Goal: Task Accomplishment & Management: Manage account settings

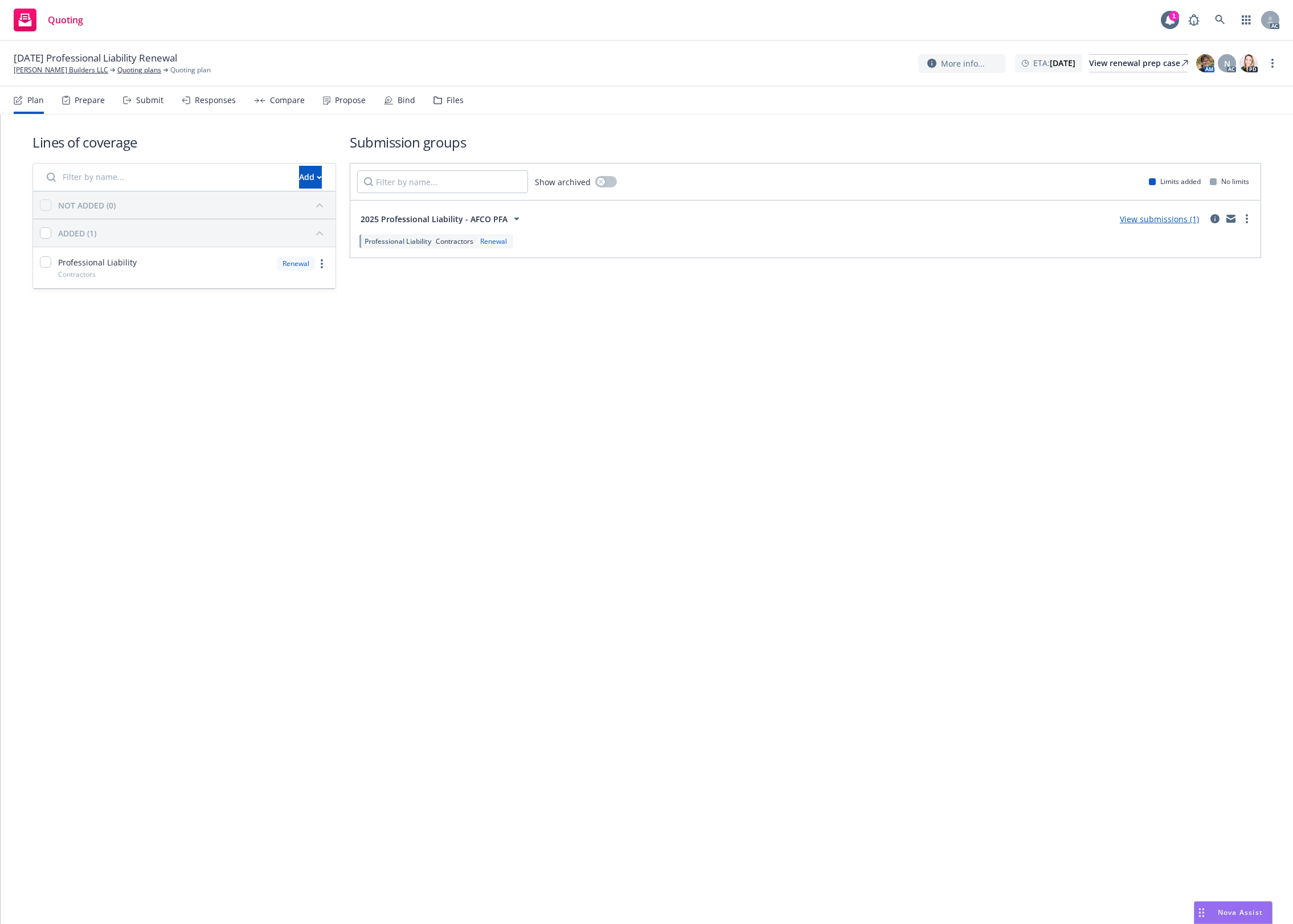
click at [457, 100] on div "Files" at bounding box center [455, 101] width 17 height 9
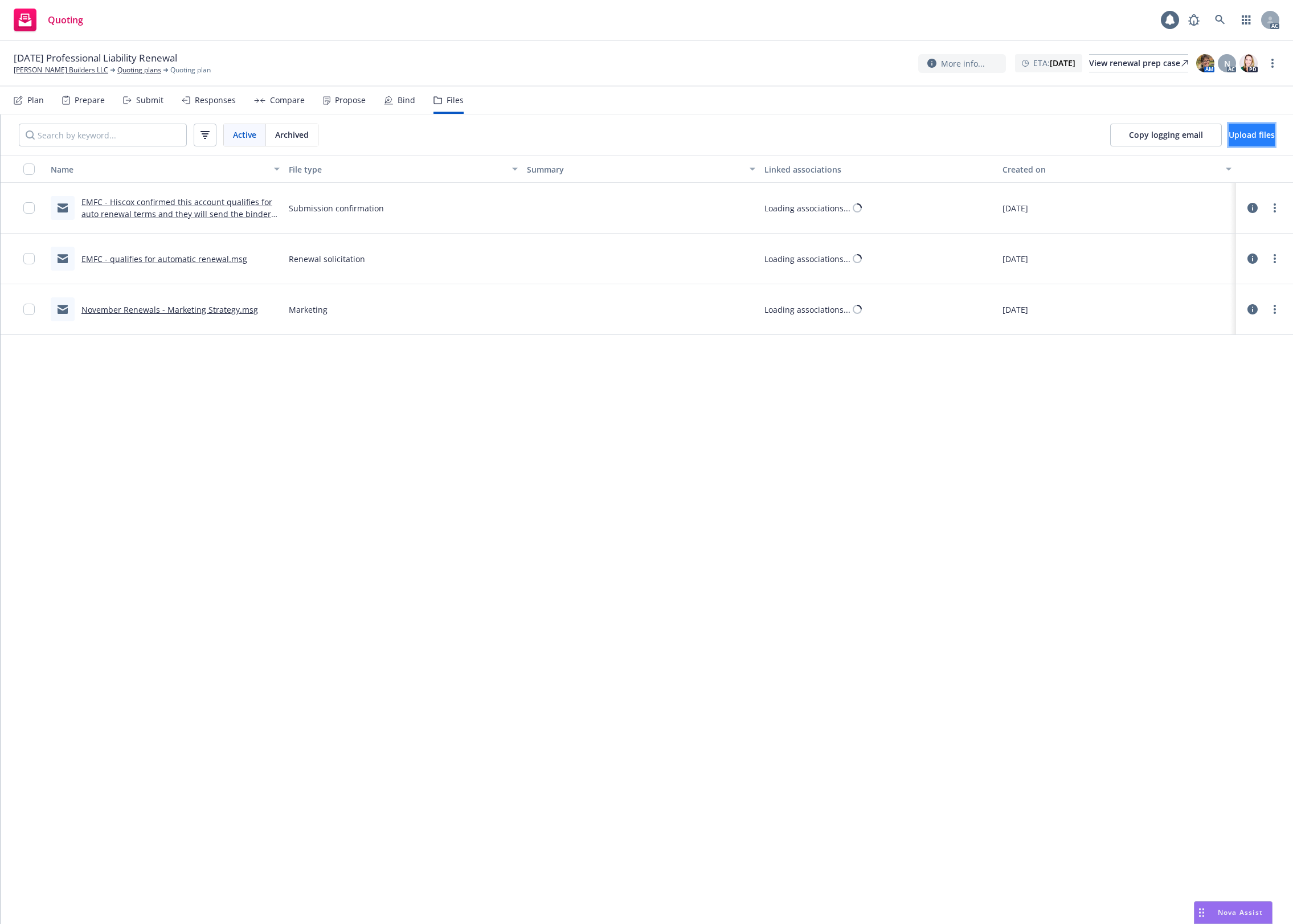
click at [1034, 135] on span "Upload files" at bounding box center [1251, 135] width 46 height 11
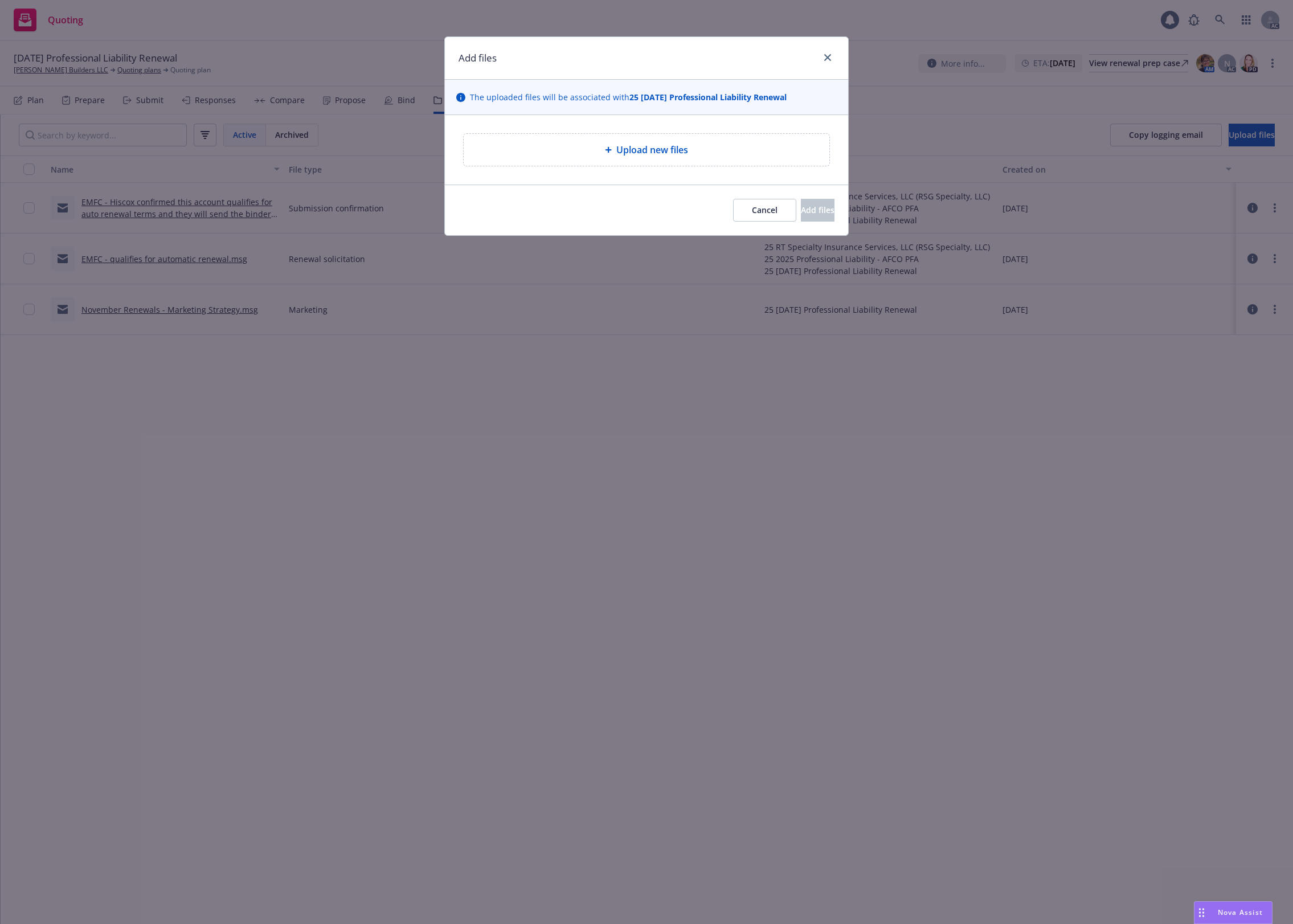
click at [636, 154] on span "Upload new files" at bounding box center [652, 149] width 72 height 13
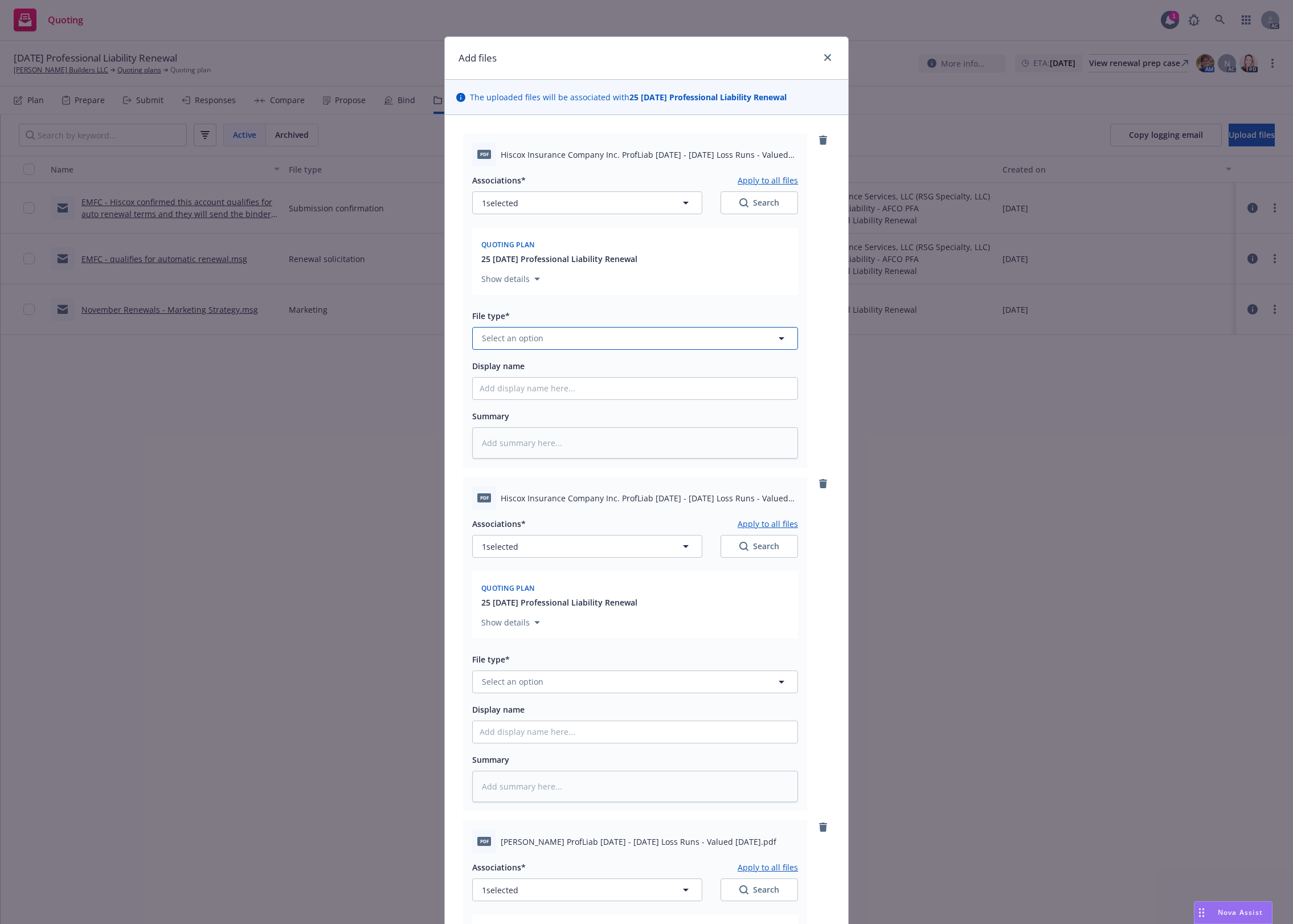
click at [545, 341] on button "Select an option" at bounding box center [635, 338] width 326 height 23
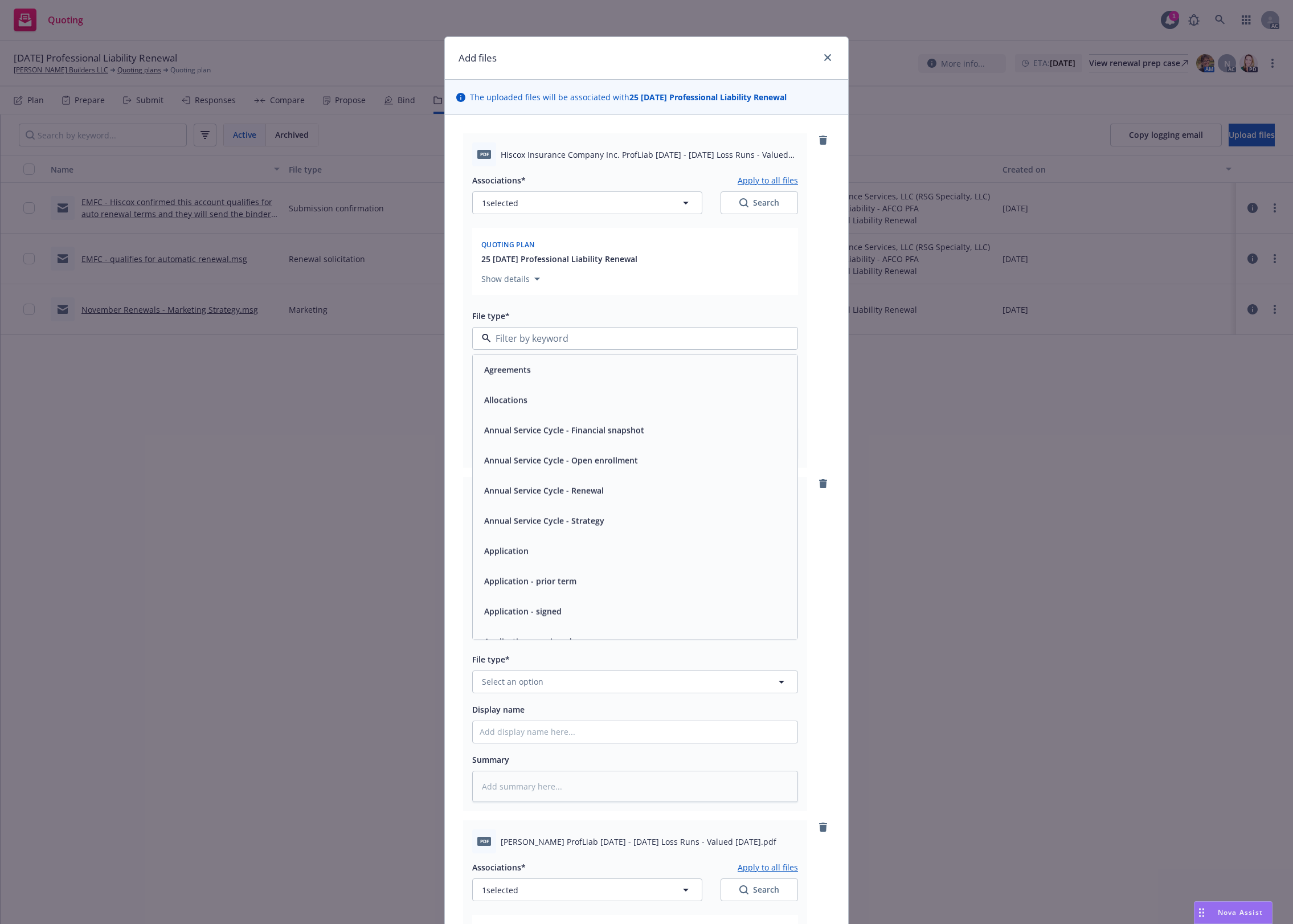
type input "`"
type textarea "x"
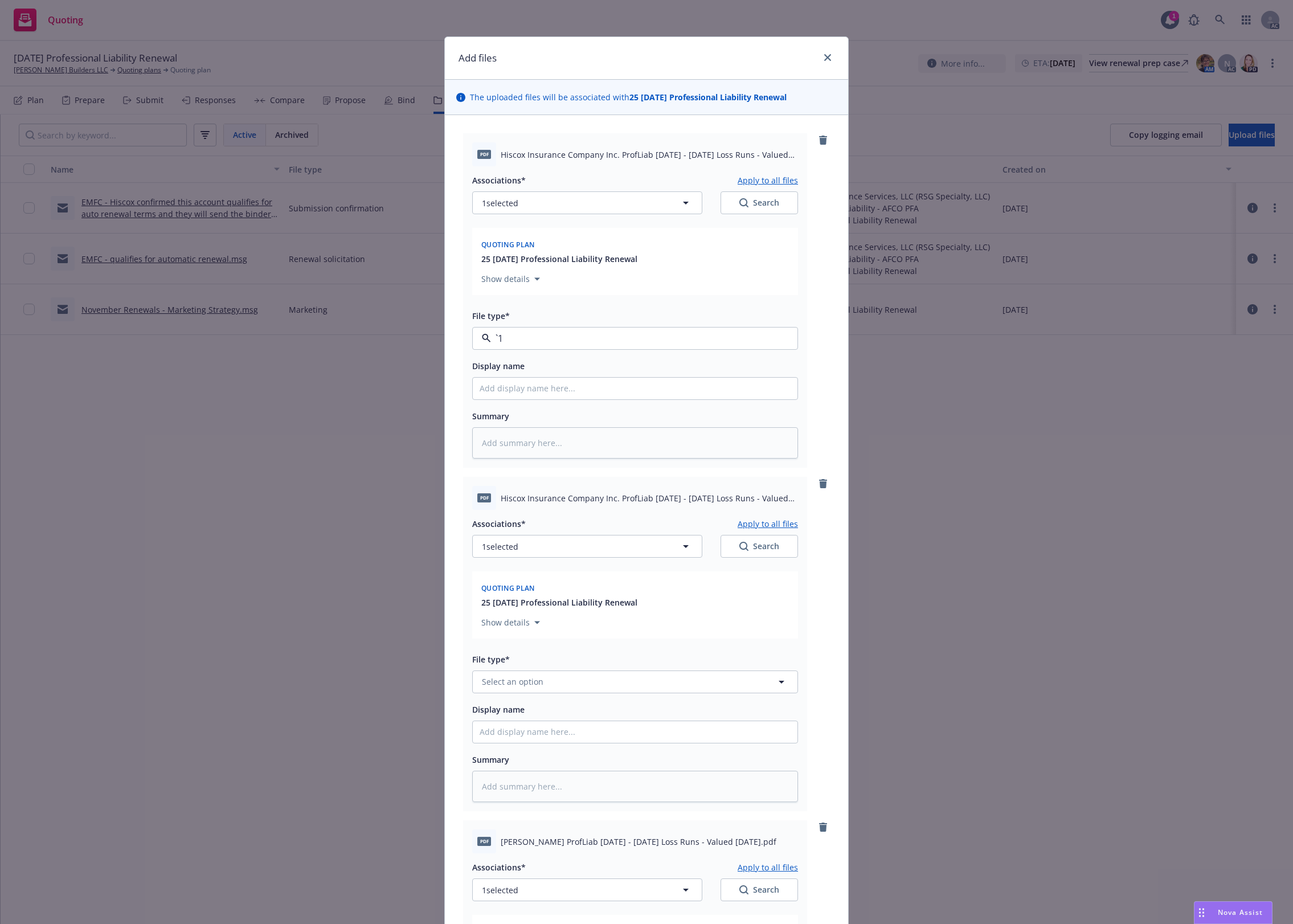
paste input "Loss Runs"
type input "Loss Runs"
click at [513, 360] on div "Loss Runs" at bounding box center [635, 370] width 325 height 30
type textarea "x"
click at [496, 666] on div "File type*" at bounding box center [491, 659] width 37 height 13
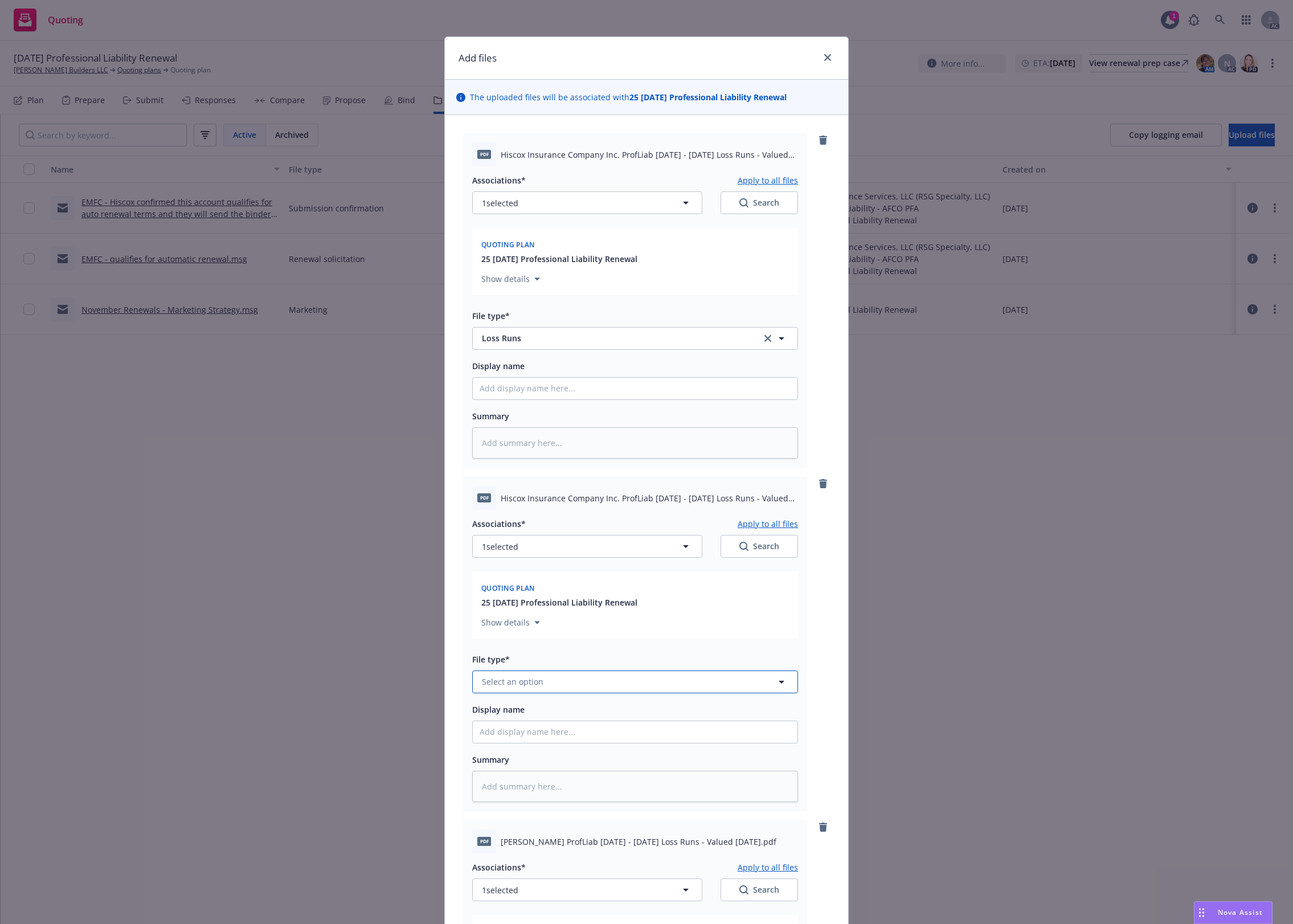
click at [490, 684] on span "Select an option" at bounding box center [513, 682] width 61 height 12
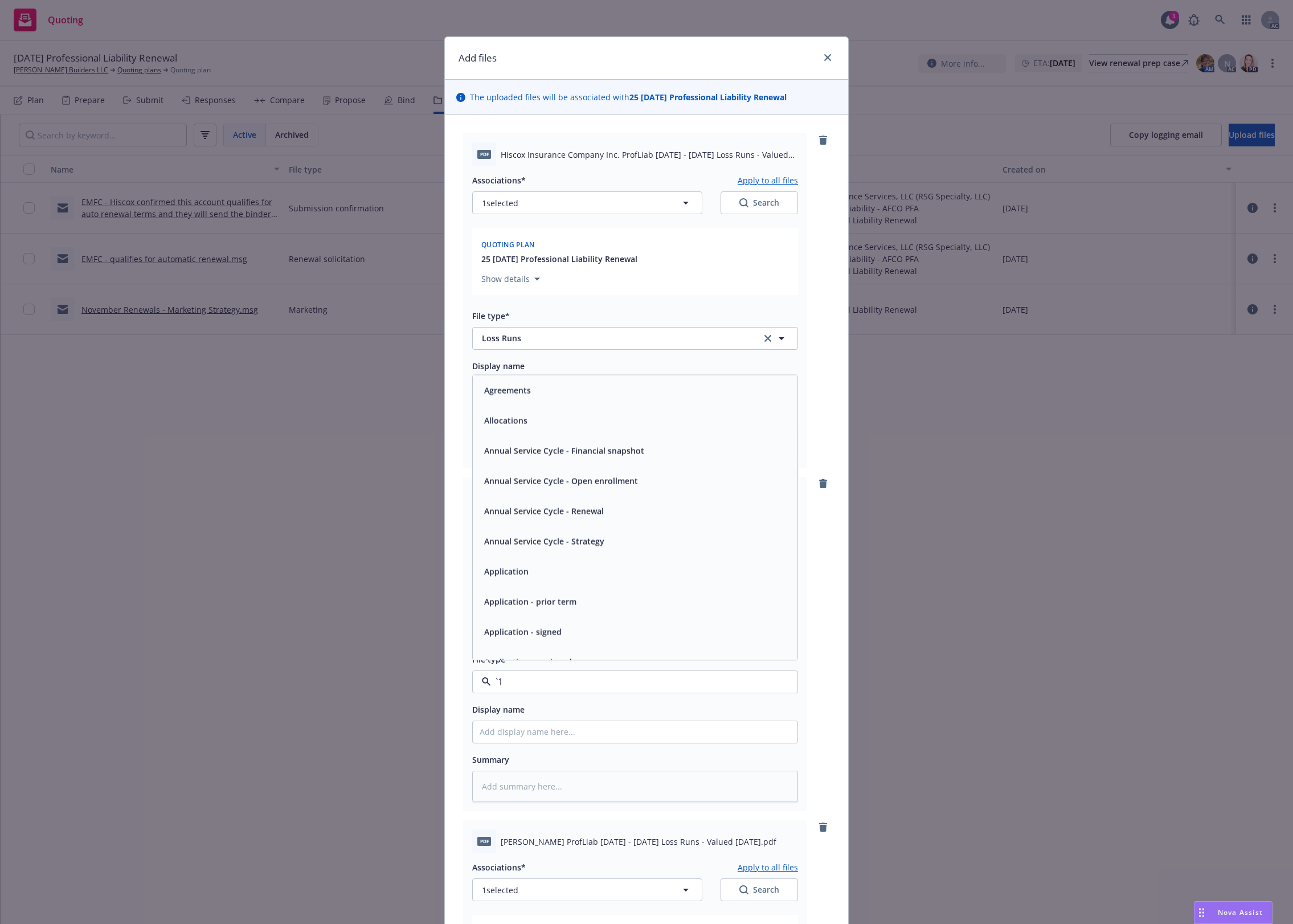
paste input "Loss Runs"
type input "Loss Runs"
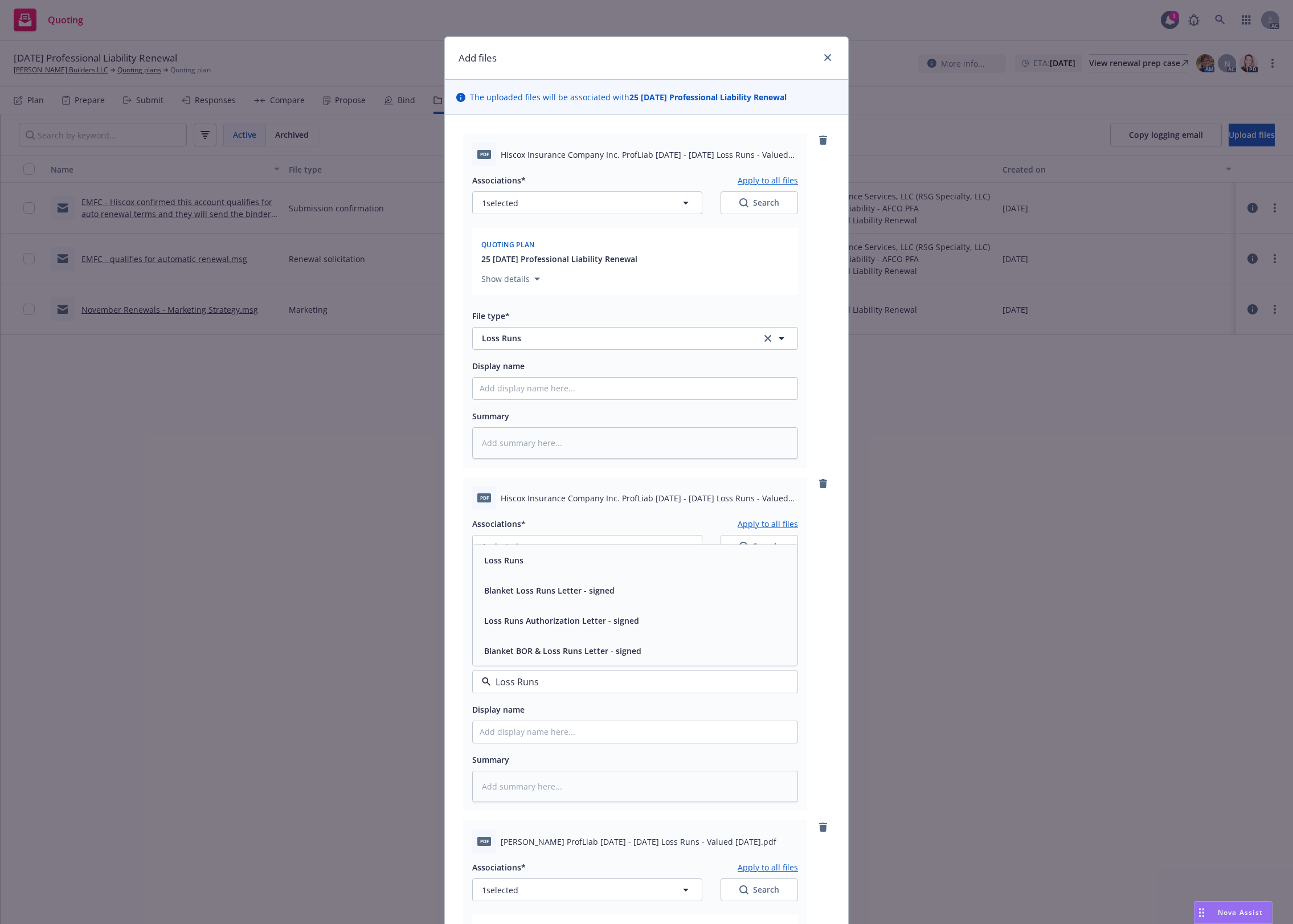
click at [524, 565] on div "Loss Runs" at bounding box center [635, 559] width 311 height 16
type textarea "x"
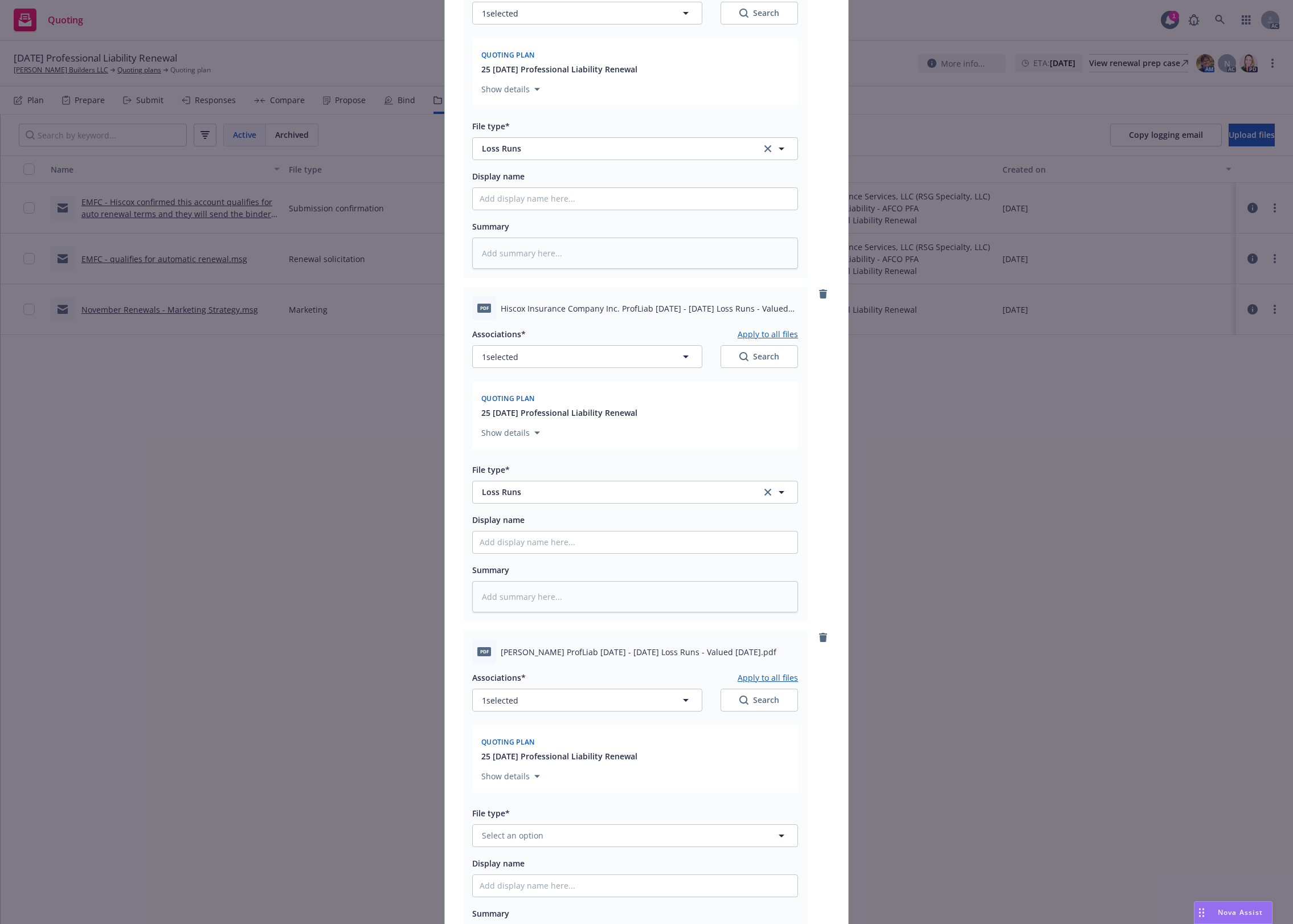
scroll to position [380, 0]
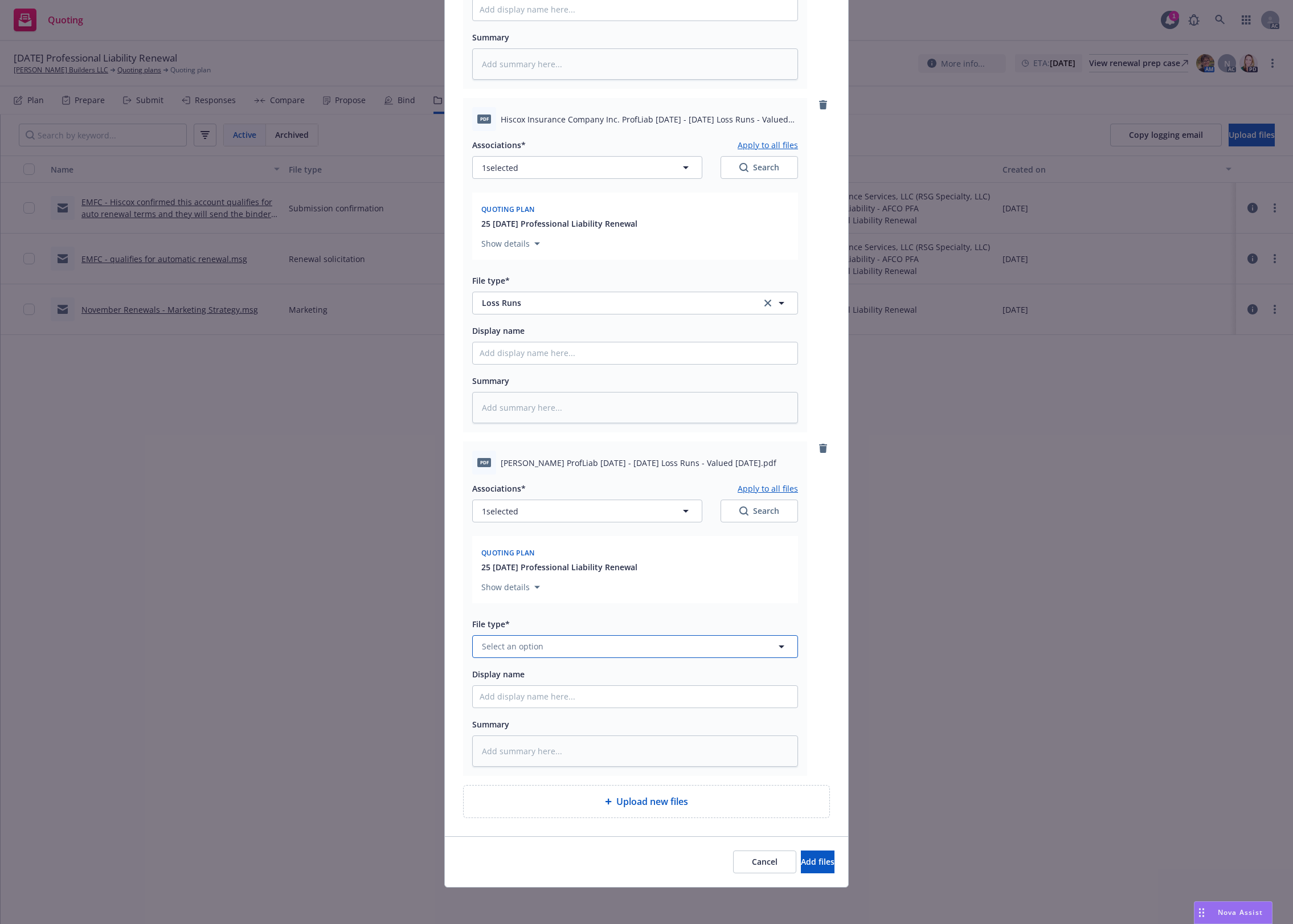
click at [511, 647] on span "Select an option" at bounding box center [513, 646] width 61 height 12
paste input "Loss Runs"
type input "Loss Runs"
click at [510, 526] on span "Loss Runs" at bounding box center [504, 524] width 39 height 12
click at [645, 513] on button "1 selected" at bounding box center [587, 511] width 230 height 23
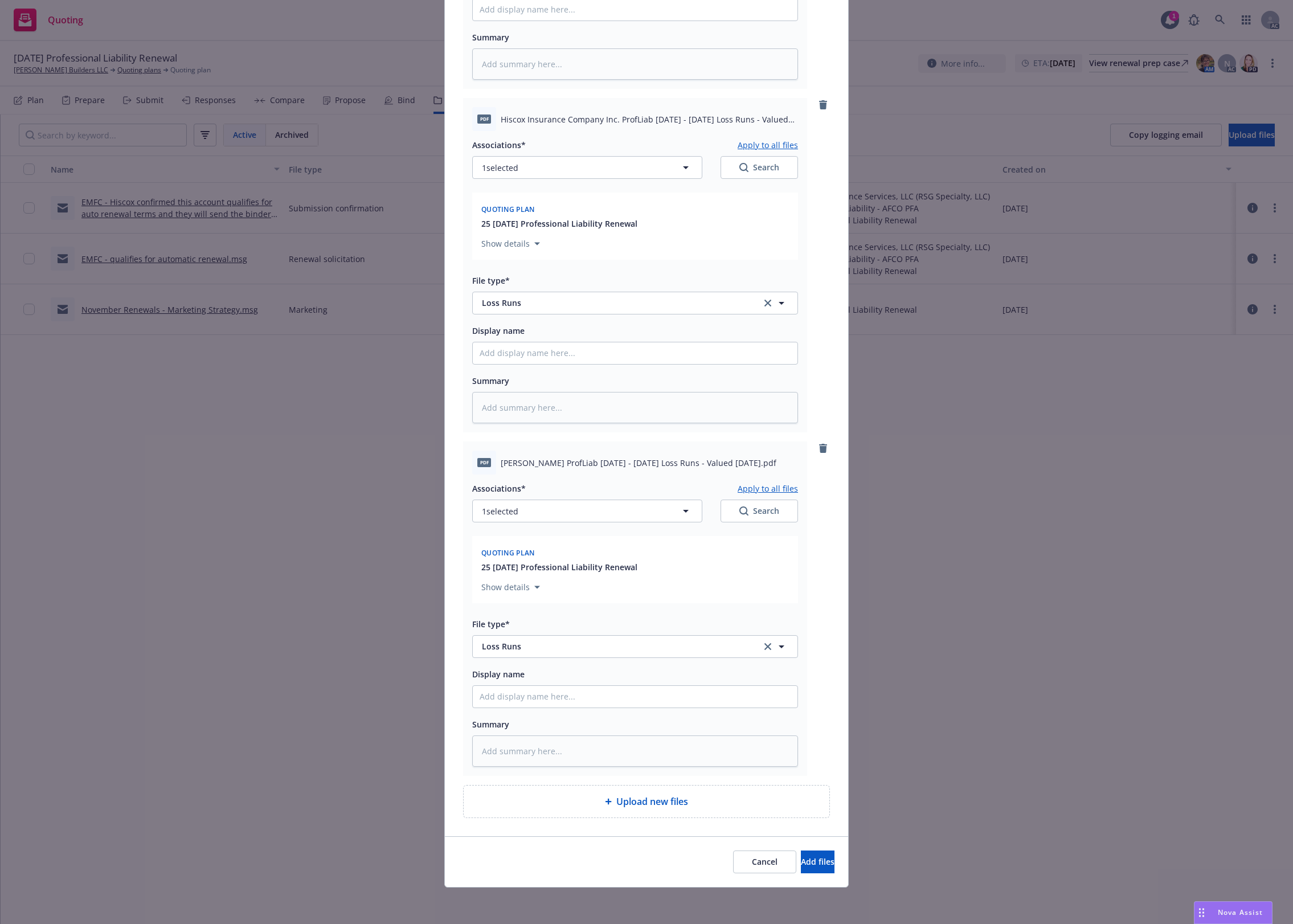
type textarea "x"
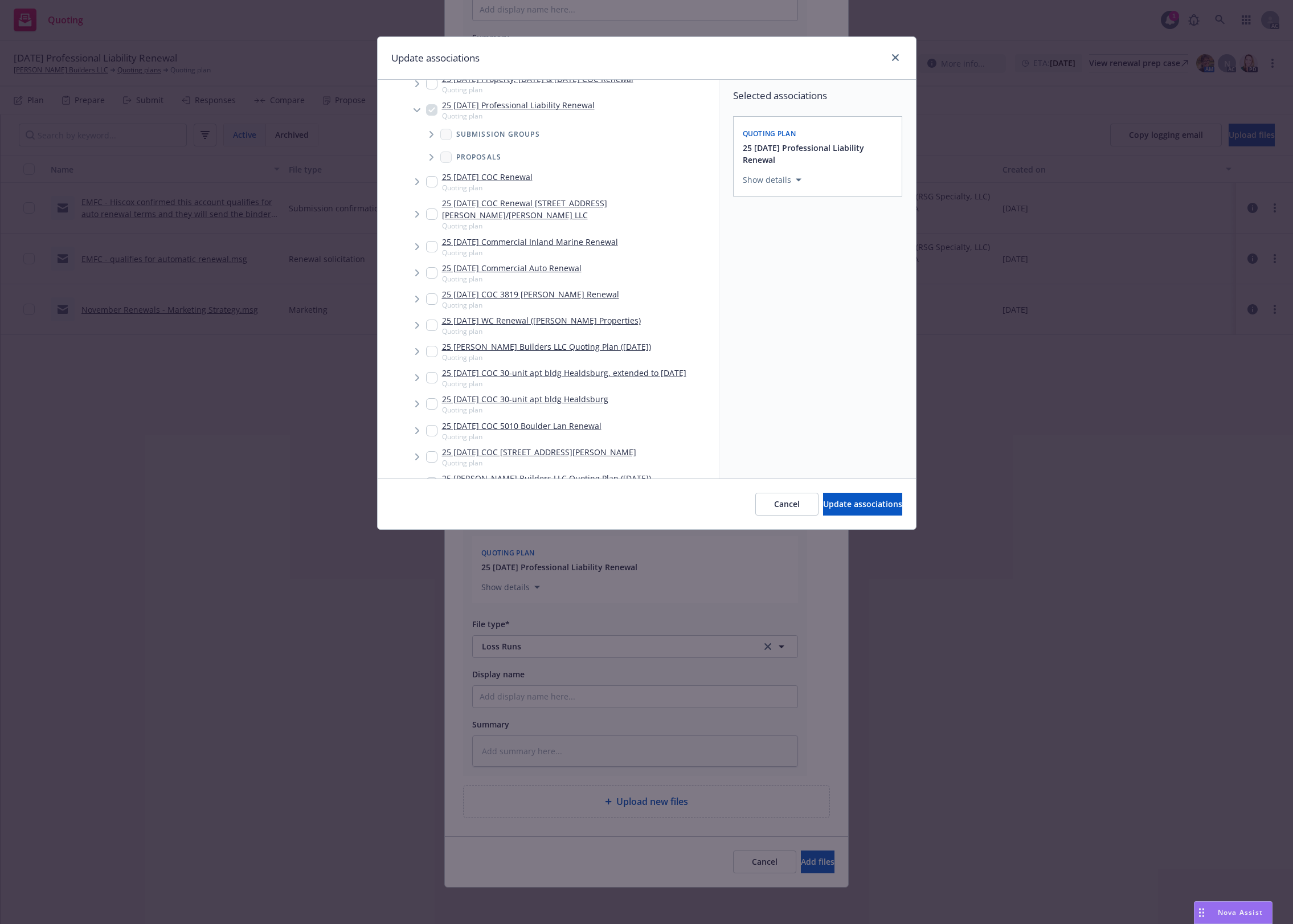
scroll to position [1249, 0]
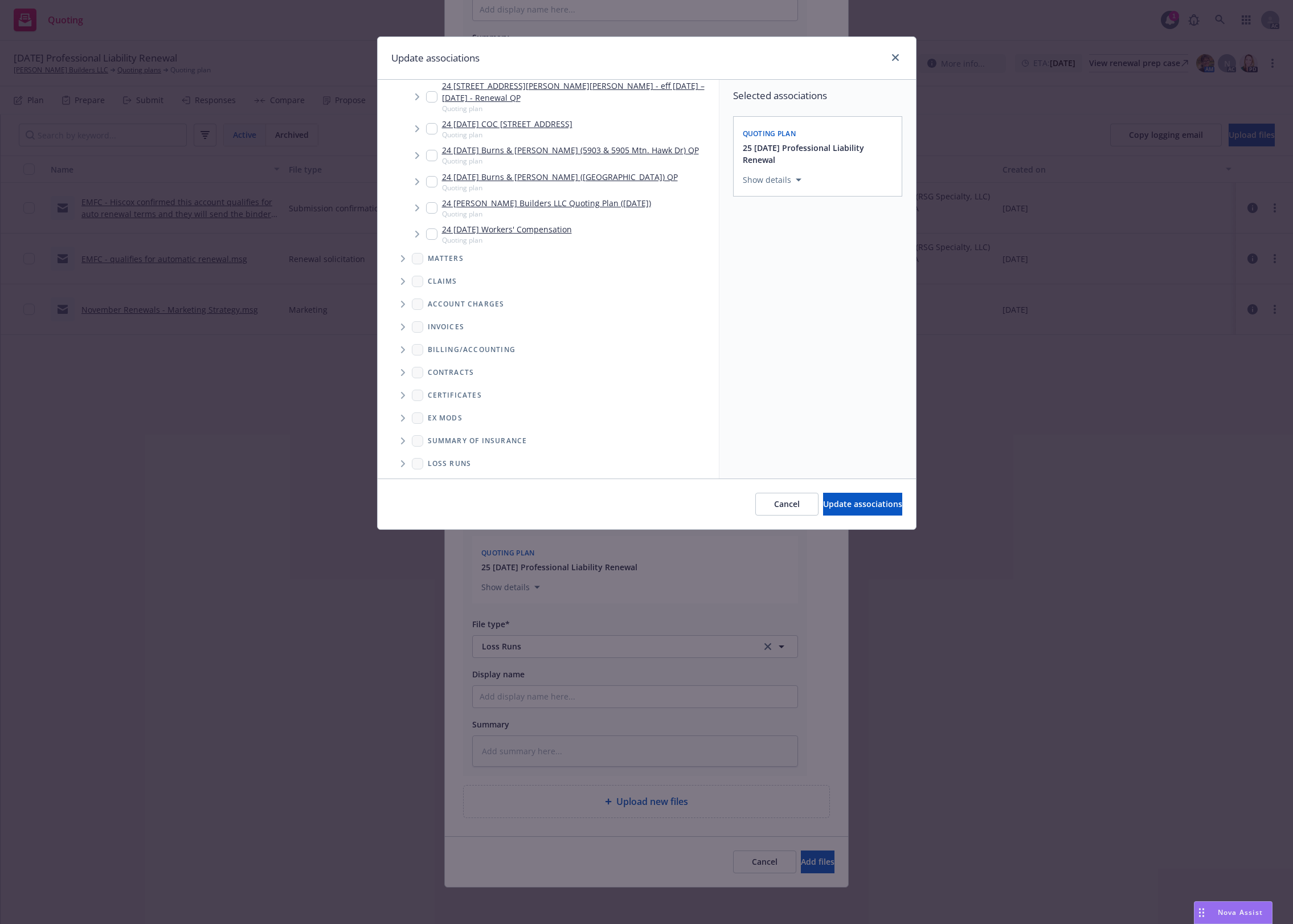
click at [405, 455] on span "Folder Tree Example" at bounding box center [403, 463] width 18 height 18
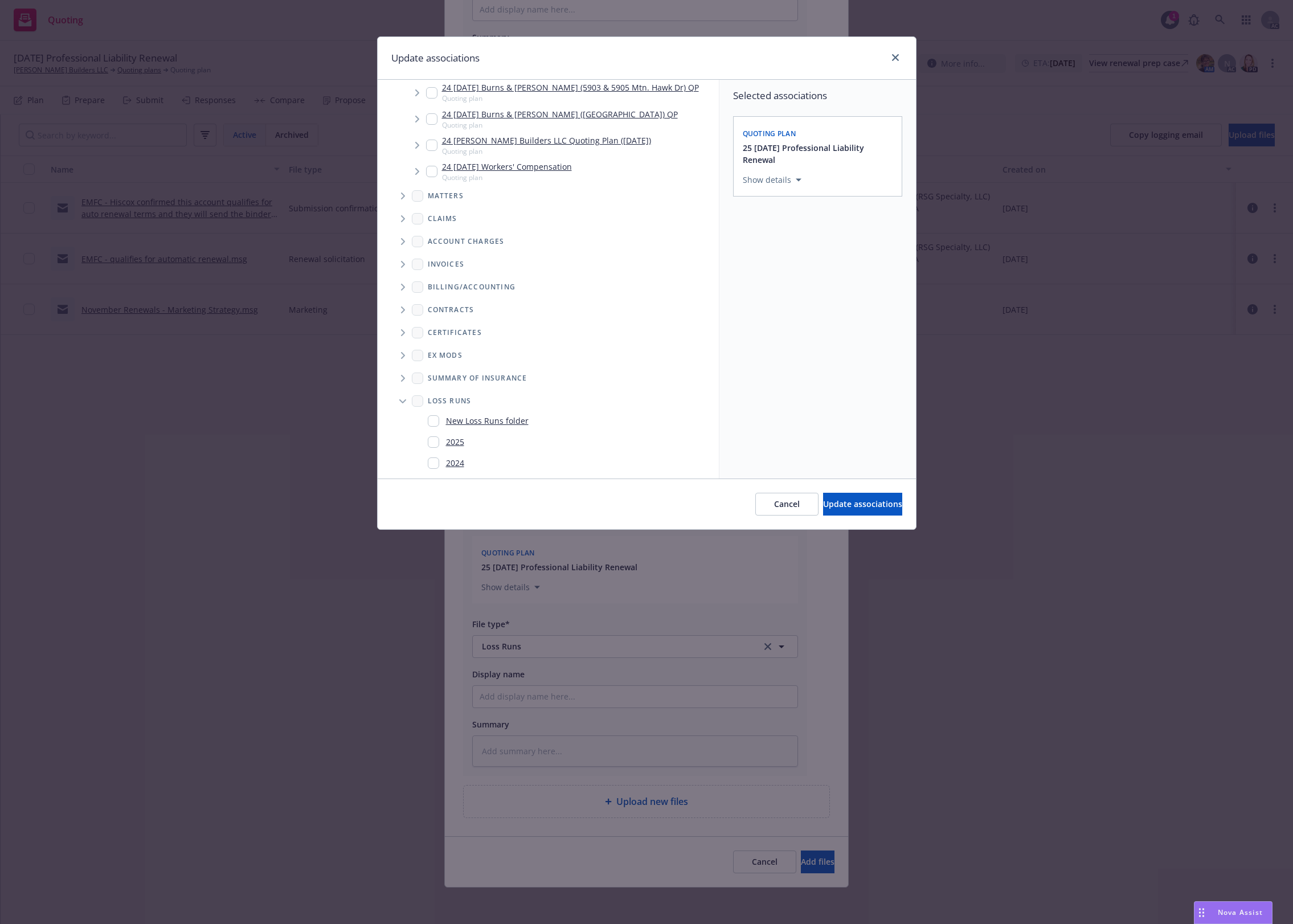
scroll to position [1312, 0]
click at [459, 435] on link "2025" at bounding box center [455, 441] width 18 height 12
checkbox input "true"
click at [823, 505] on span "Update associations" at bounding box center [862, 504] width 79 height 11
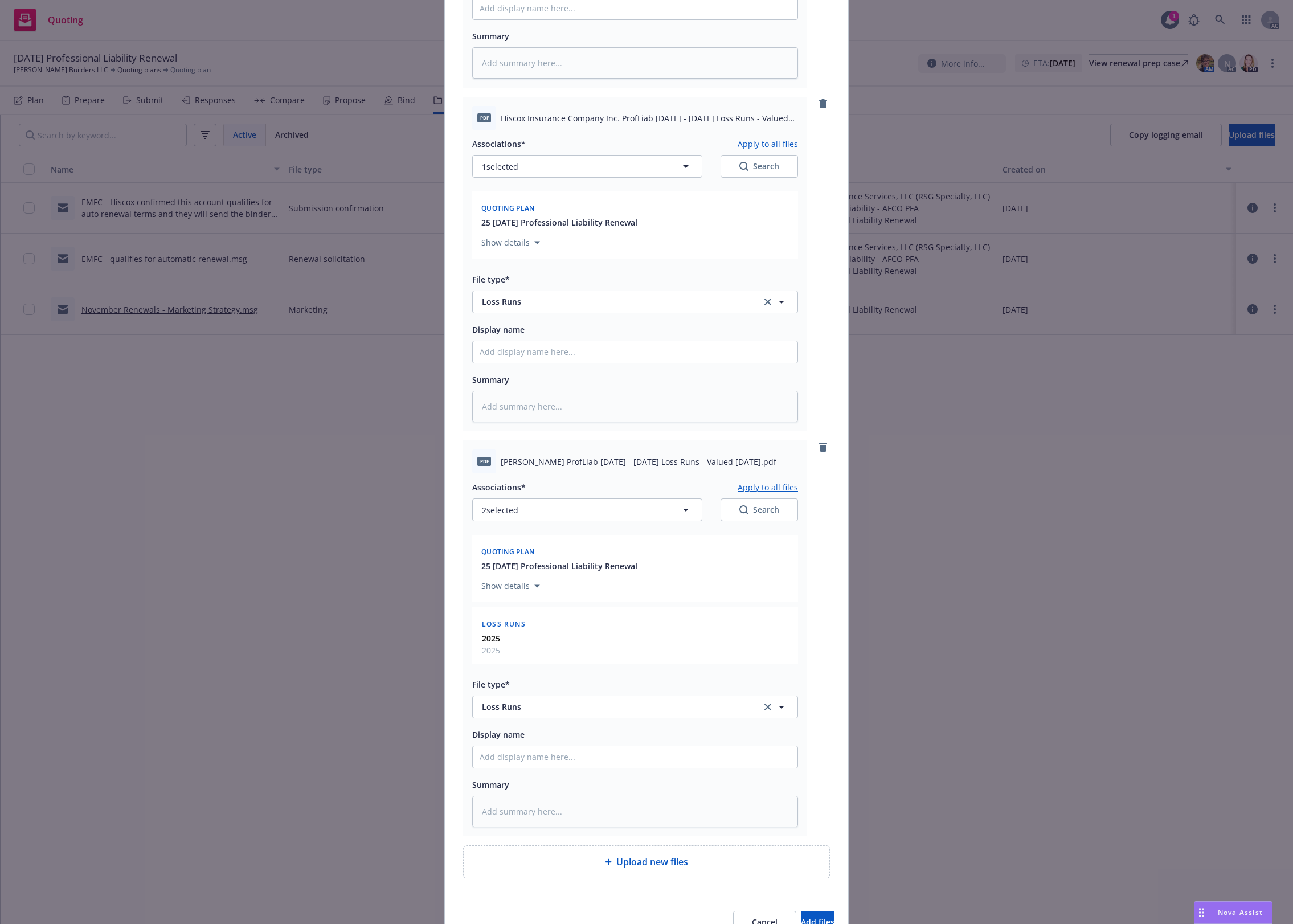
click at [749, 486] on button "Apply to all files" at bounding box center [768, 487] width 60 height 13
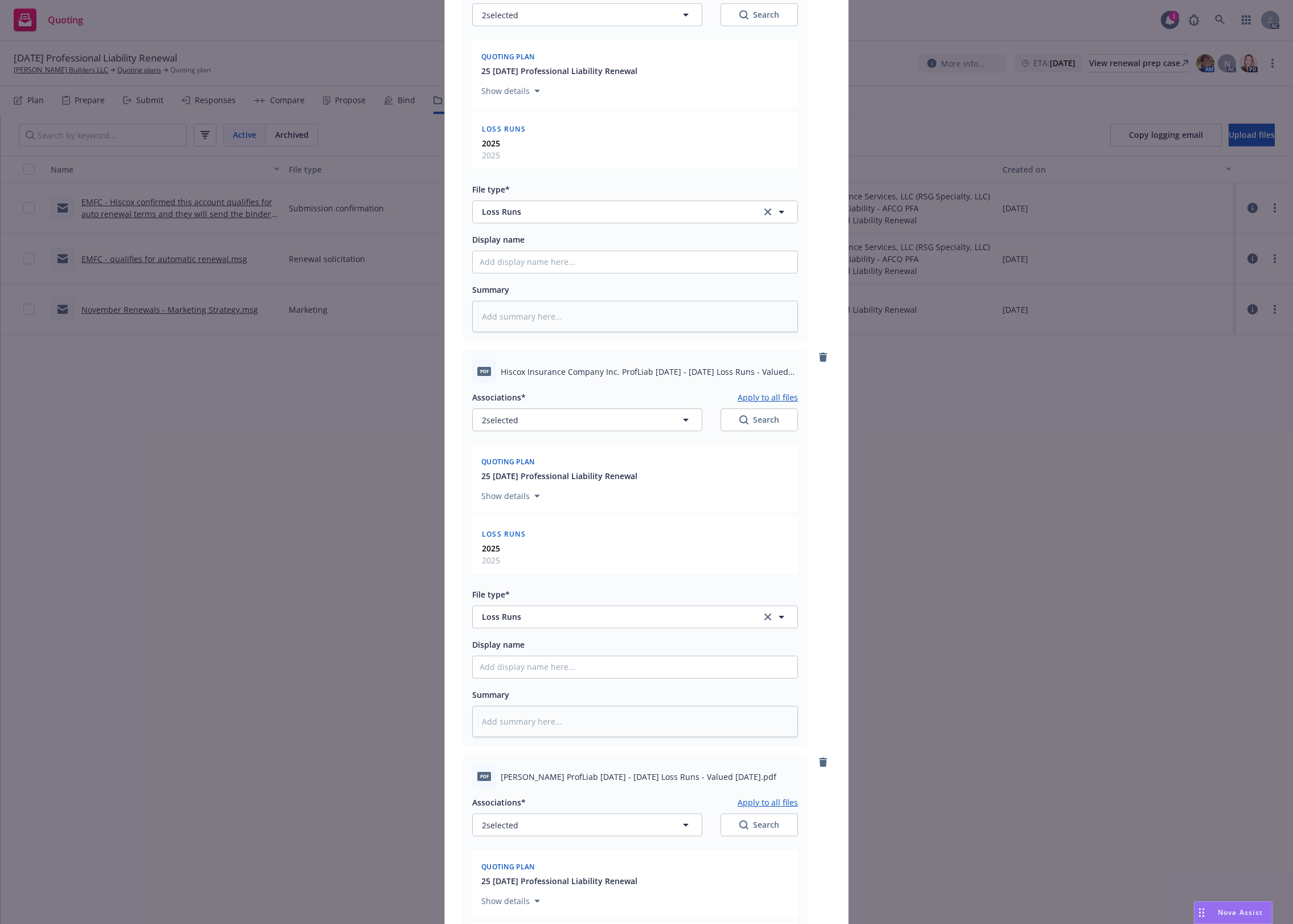
scroll to position [0, 0]
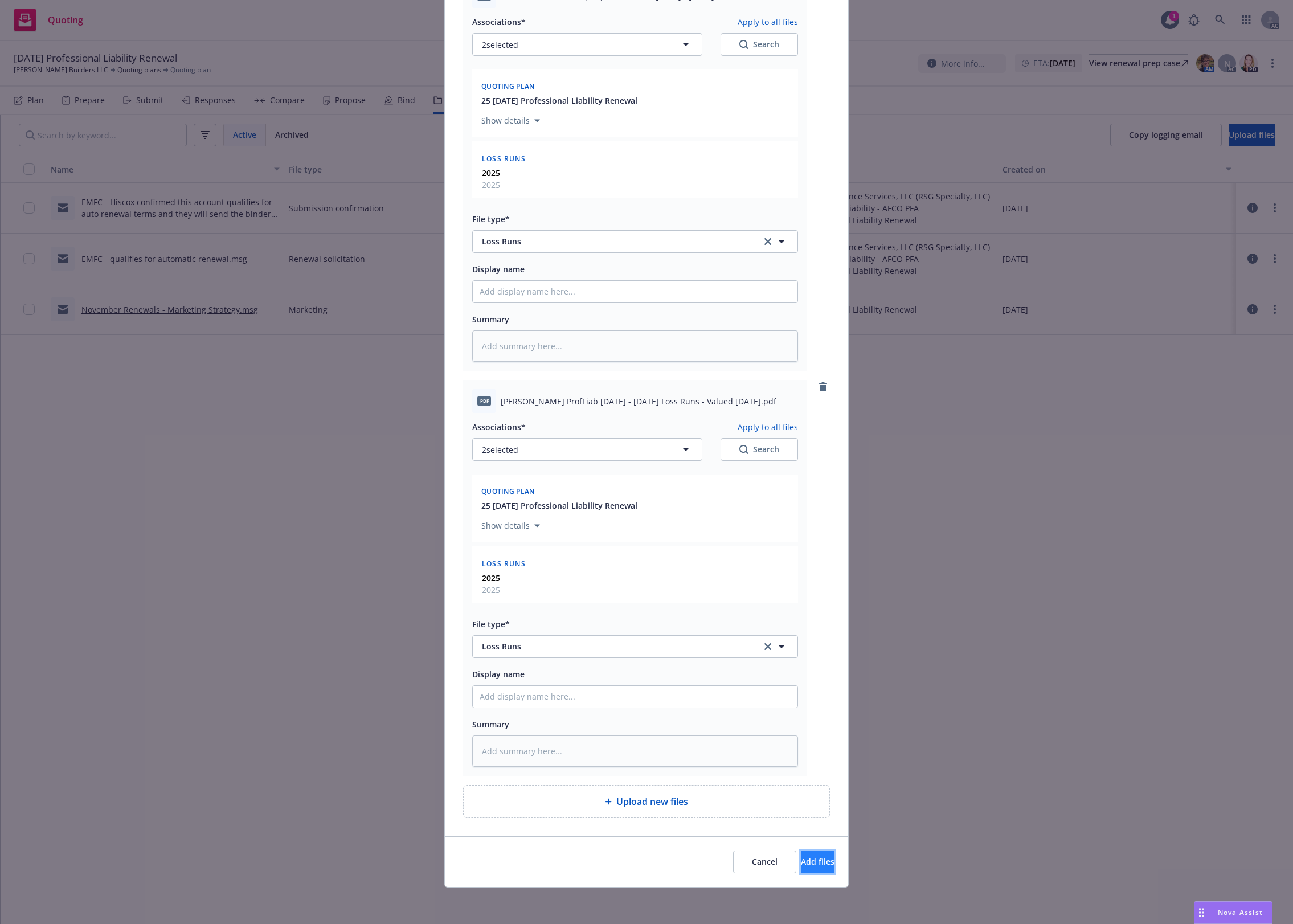
click at [801, 739] on span "Add files" at bounding box center [817, 861] width 33 height 11
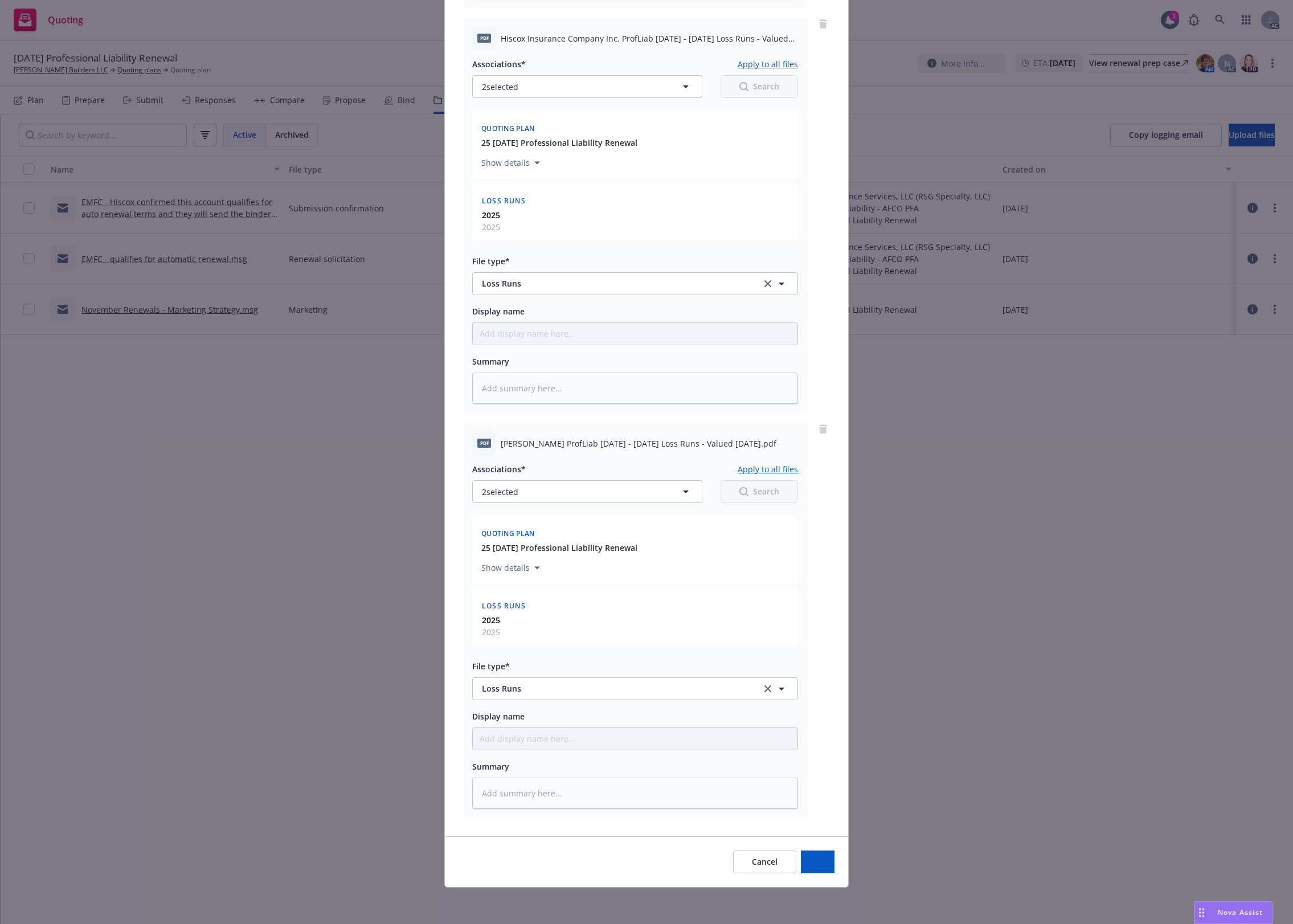
scroll to position [523, 0]
type textarea "x"
